Goal: Complete application form

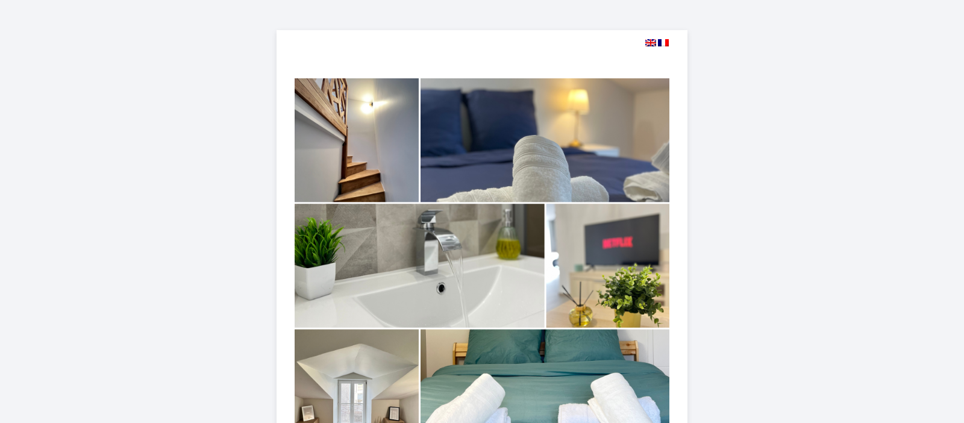
select select
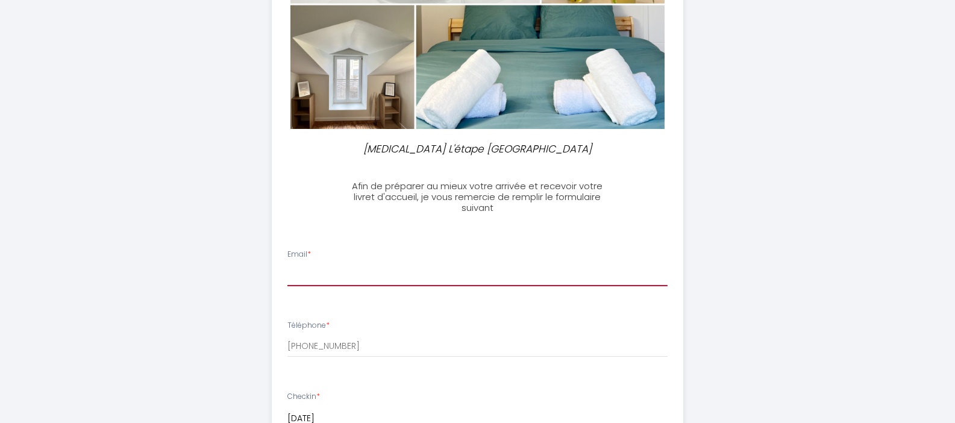
scroll to position [325, 0]
click at [665, 271] on input "Email *" at bounding box center [477, 275] width 380 height 22
click at [333, 275] on input "Email *" at bounding box center [477, 275] width 380 height 22
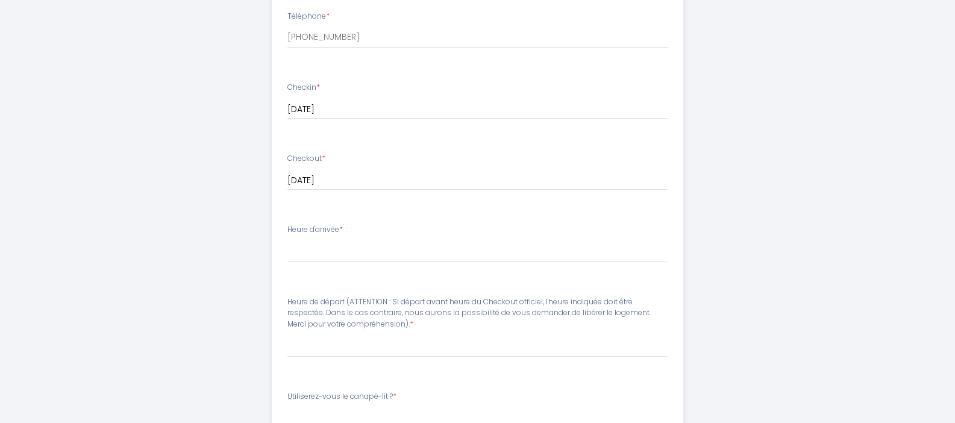
scroll to position [635, 0]
type input "[EMAIL_ADDRESS][DOMAIN_NAME]"
select select "16:30"
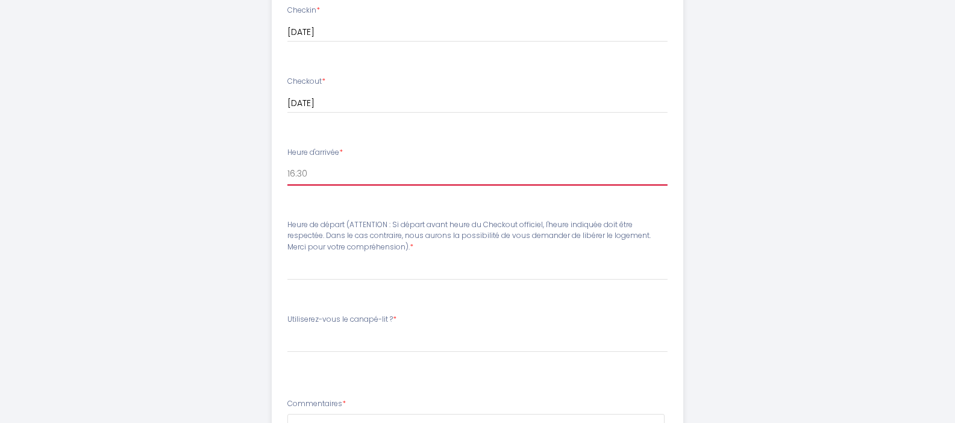
scroll to position [716, 0]
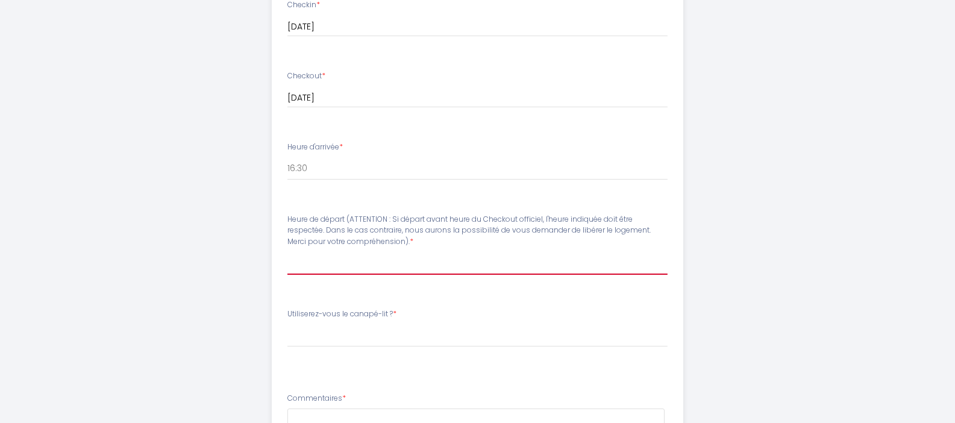
select select "10:00"
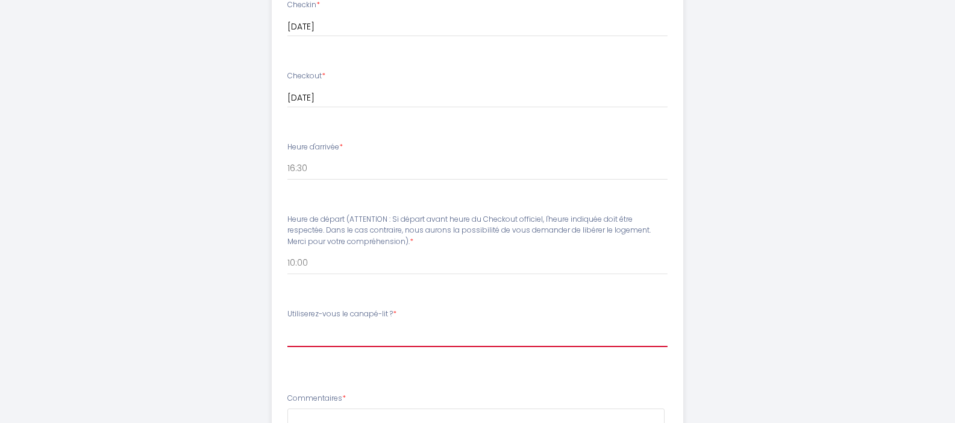
select select "Non, pas besoin"
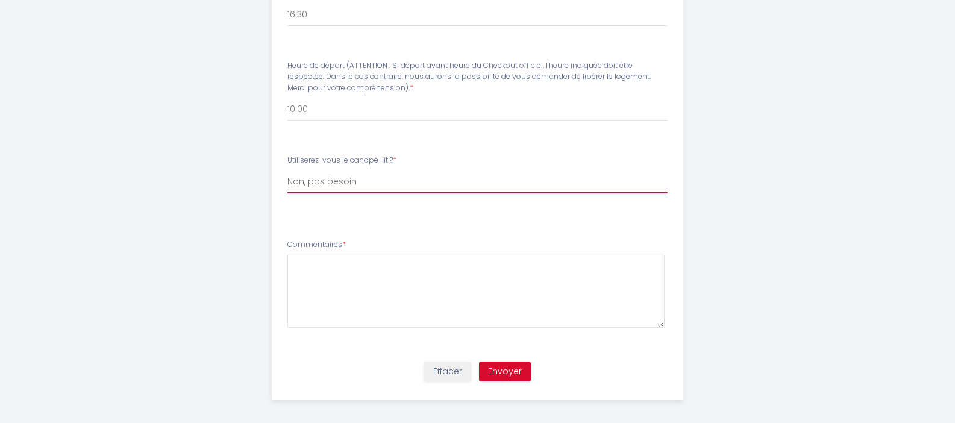
scroll to position [869, 0]
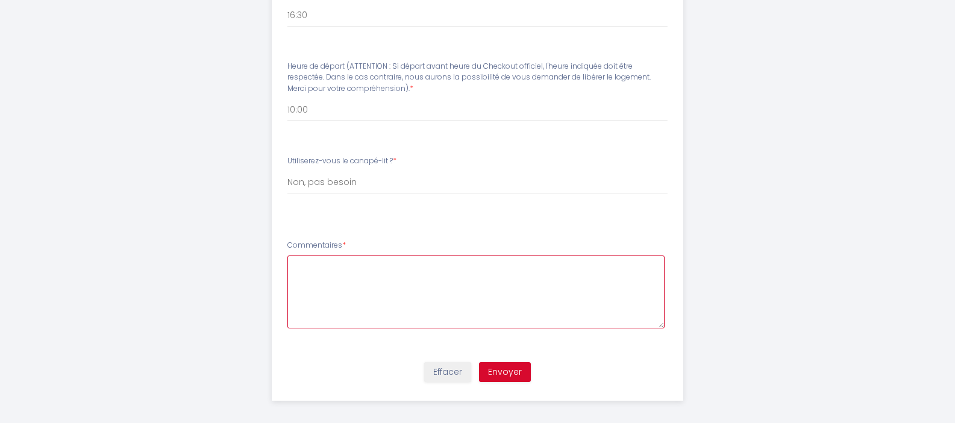
click at [331, 268] on textarea at bounding box center [475, 292] width 377 height 73
click at [485, 256] on textarea "Mon mari et moi venons avec nos 2 Yorkshire pour visiter le [GEOGRAPHIC_DATA]" at bounding box center [475, 292] width 377 height 73
click at [649, 263] on textarea "Mon mari et moi venons avec nos 2 Yorkshire (3kg chacun) pour visiter le [GEOGR…" at bounding box center [475, 292] width 377 height 73
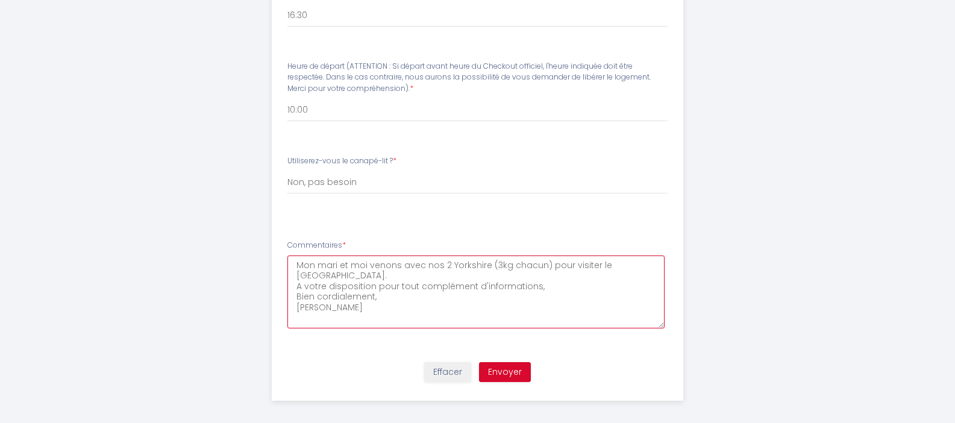
type textarea "Mon mari et moi venons avec nos 2 Yorkshire (3kg chacun) pour visiter le [GEOGR…"
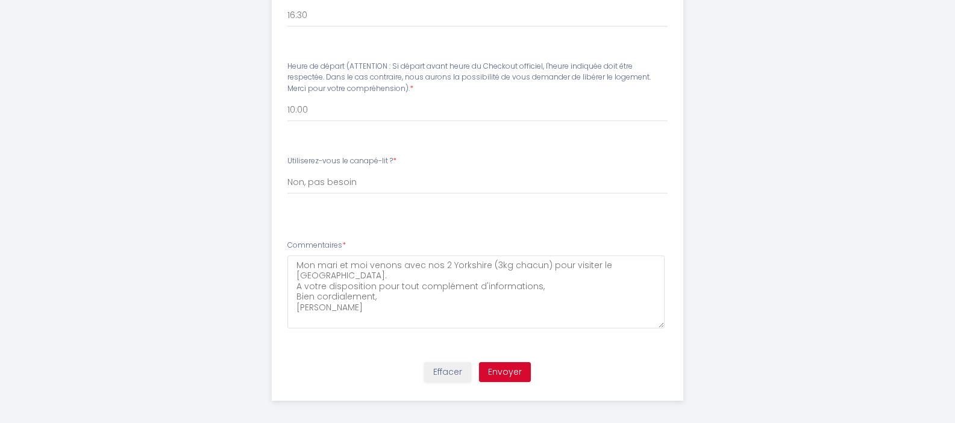
click at [506, 362] on button "Envoyer" at bounding box center [505, 372] width 52 height 20
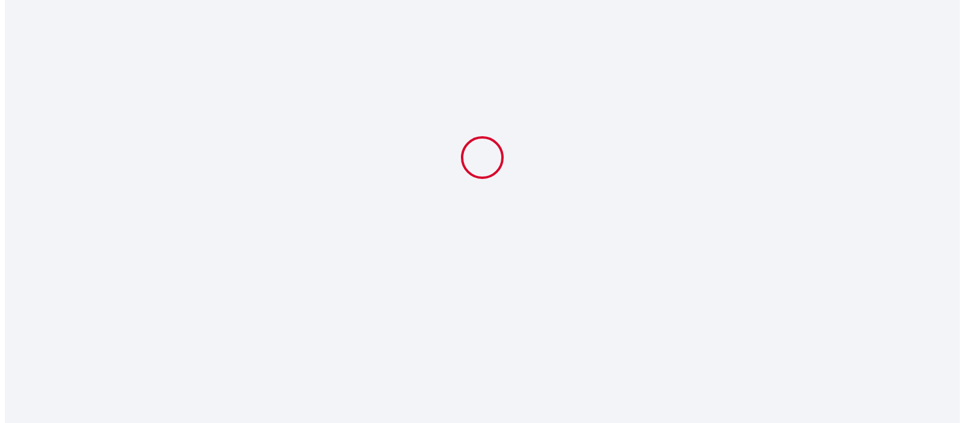
scroll to position [0, 0]
select select "16:30"
select select "10:00"
select select "Non, pas besoin"
